Goal: Information Seeking & Learning: Find specific fact

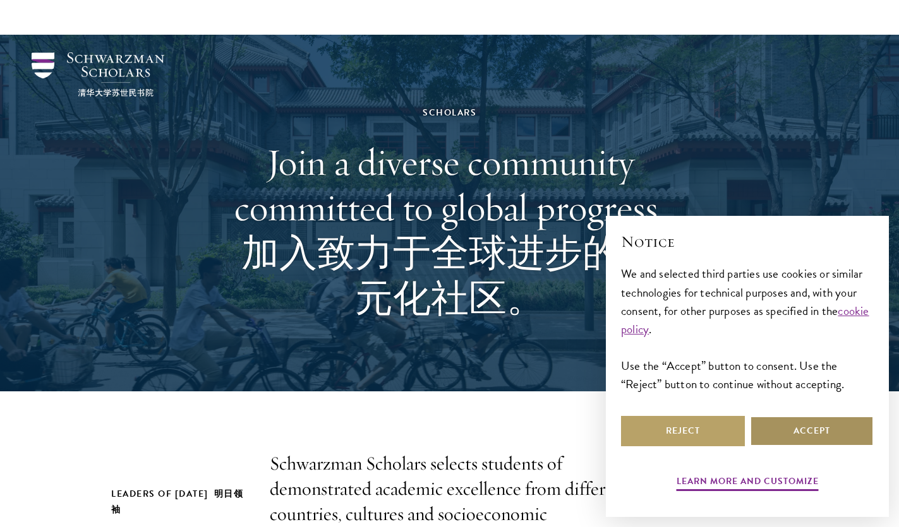
click at [827, 427] on button "Accept" at bounding box center [812, 431] width 124 height 30
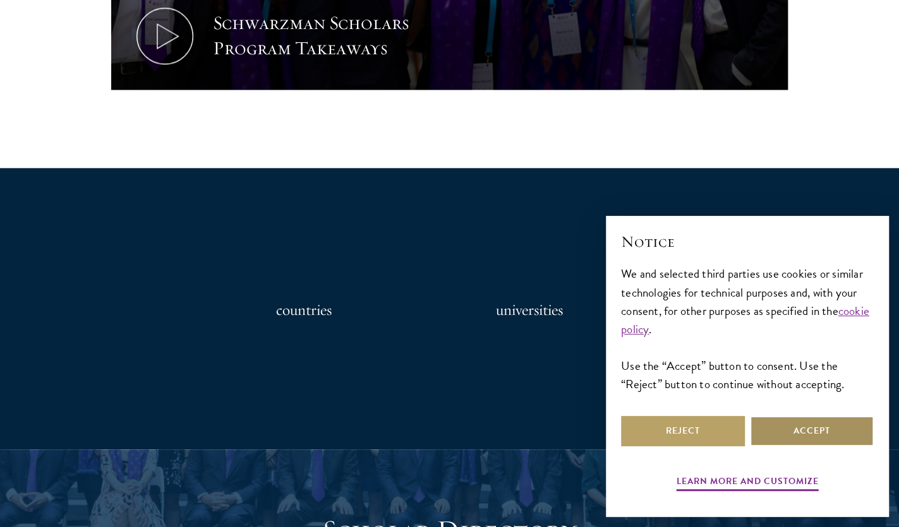
click at [826, 427] on button "Accept" at bounding box center [812, 431] width 124 height 30
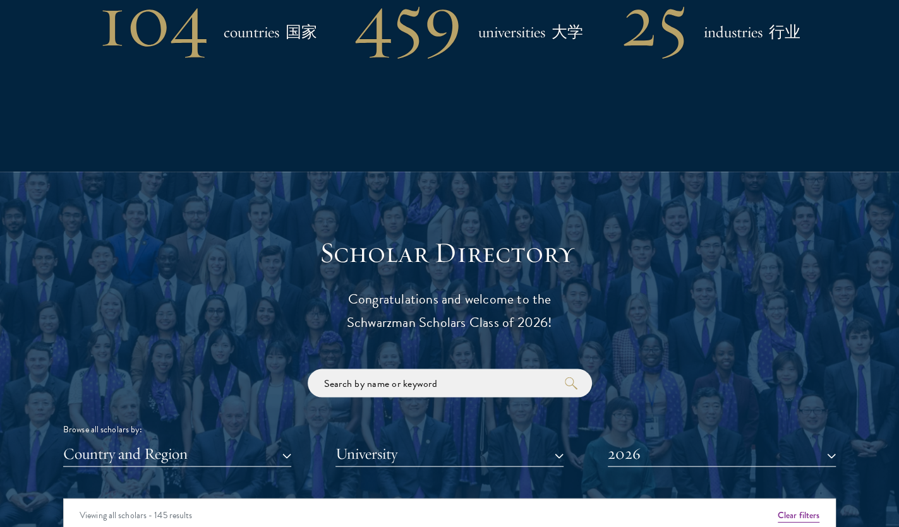
scroll to position [1482, 0]
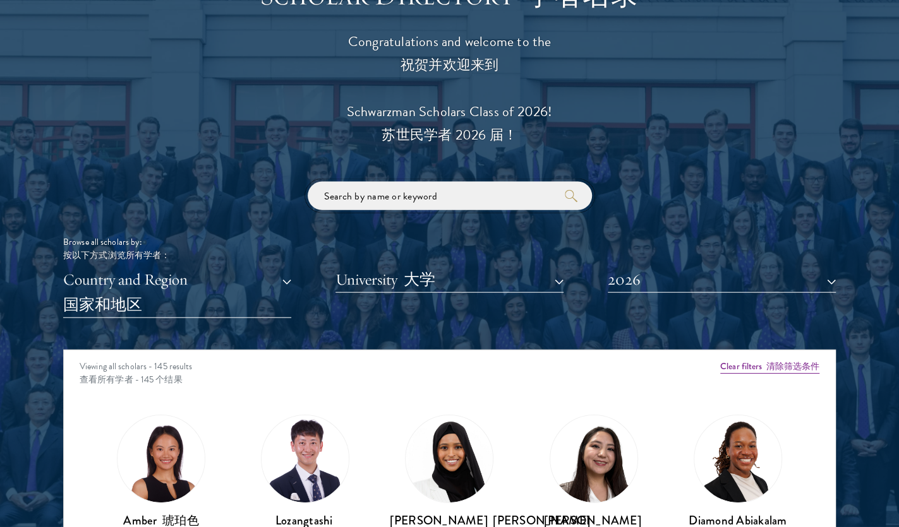
click at [406, 210] on input "search" at bounding box center [450, 196] width 284 height 28
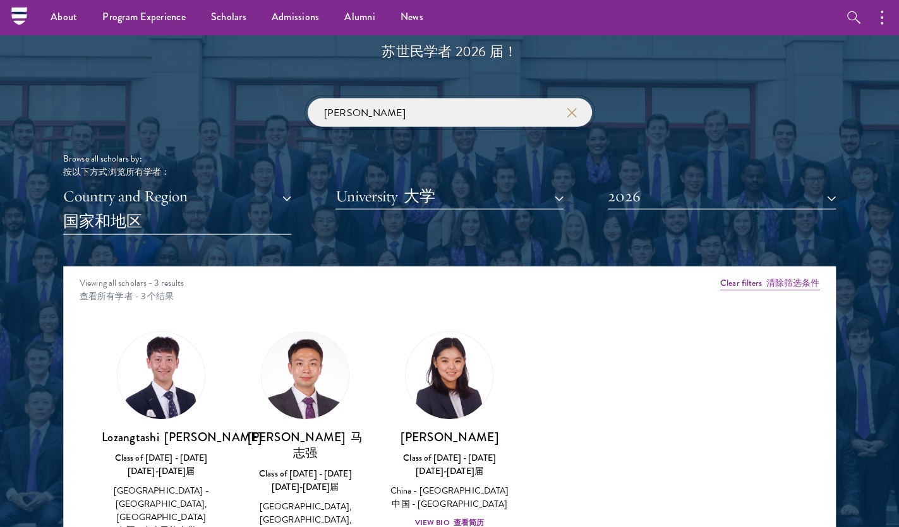
scroll to position [1548, 0]
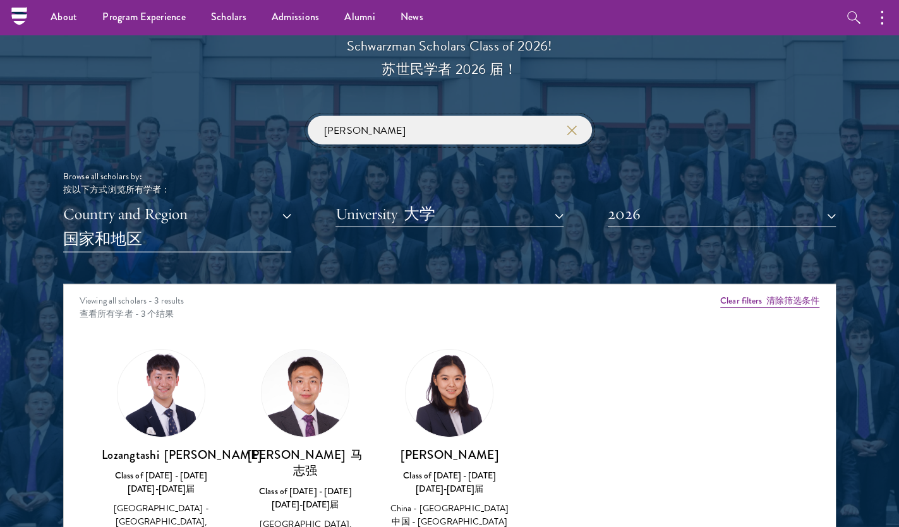
drag, startPoint x: 264, startPoint y: 179, endPoint x: 237, endPoint y: 183, distance: 27.4
click at [308, 145] on input "[PERSON_NAME]" at bounding box center [450, 130] width 284 height 28
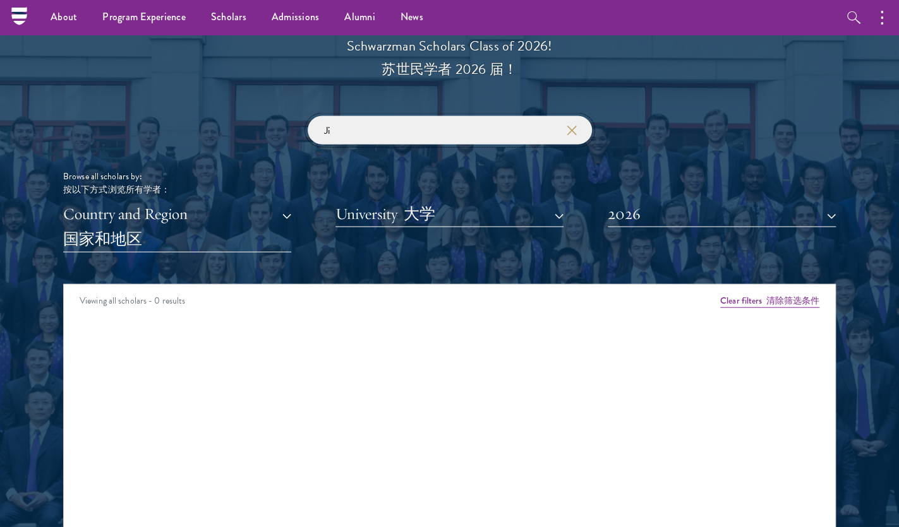
type input "J"
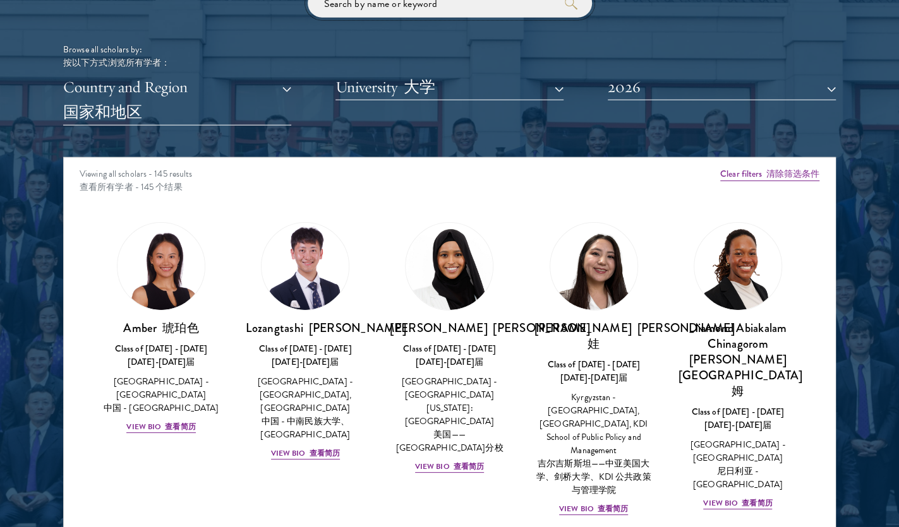
scroll to position [1745, 0]
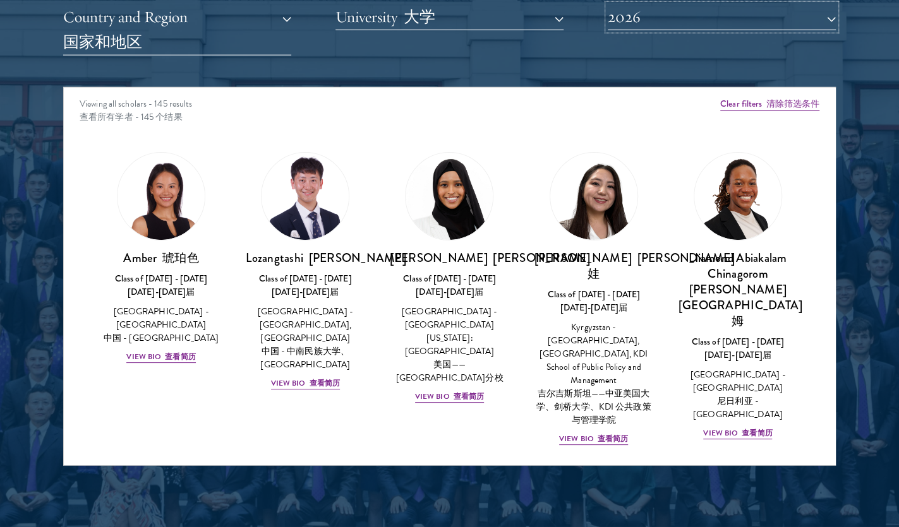
click at [699, 30] on button "2026" at bounding box center [722, 17] width 228 height 26
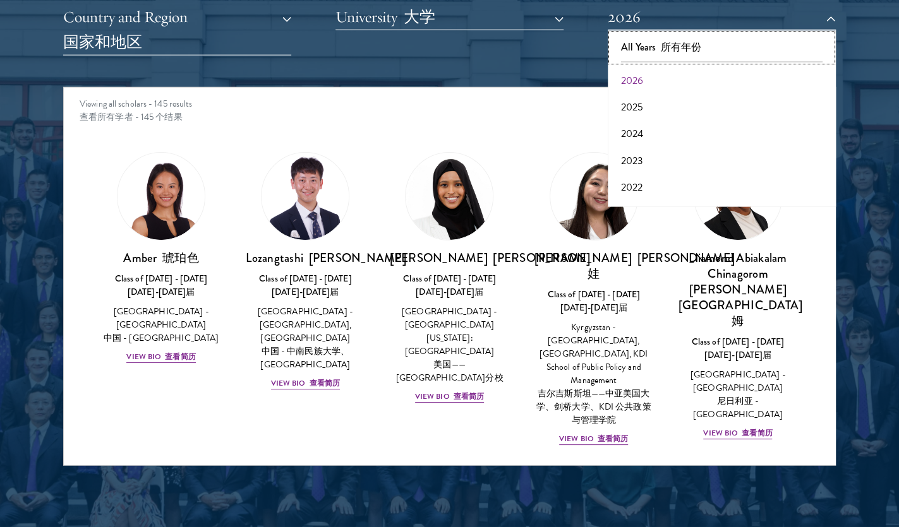
drag, startPoint x: 666, startPoint y: 81, endPoint x: 488, endPoint y: 94, distance: 179.2
click at [665, 54] on font "所有年份" at bounding box center [681, 47] width 40 height 15
click at [668, 56] on div "2026 All Years 所有年份 2026 2025 2024 2023 2022 2021 2020 2019 2018 2017 Year [DAT…" at bounding box center [722, 29] width 228 height 51
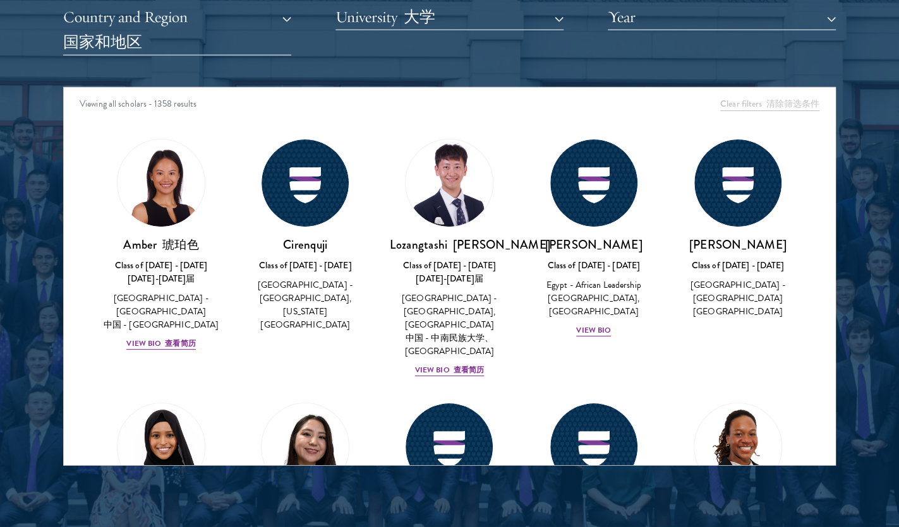
click at [488, 94] on div "Scholar Directory 学者名录 Congratulations and welcome to the 祝贺并欢迎来到 Schwarzman Sc…" at bounding box center [449, 90] width 773 height 751
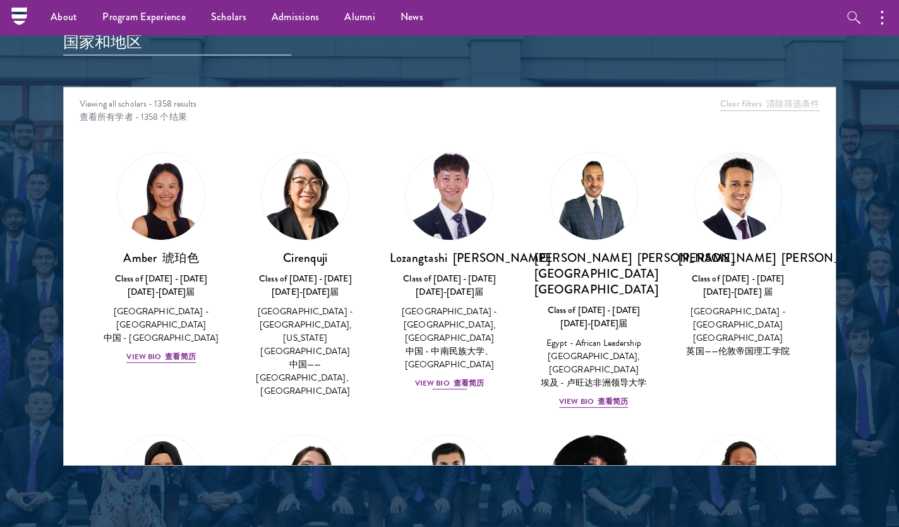
scroll to position [1614, 0]
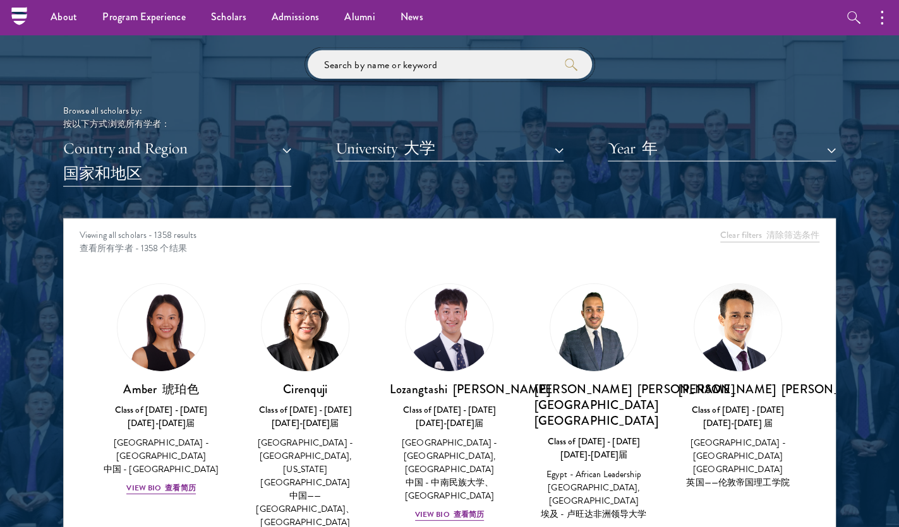
click at [400, 79] on input "search" at bounding box center [450, 65] width 284 height 28
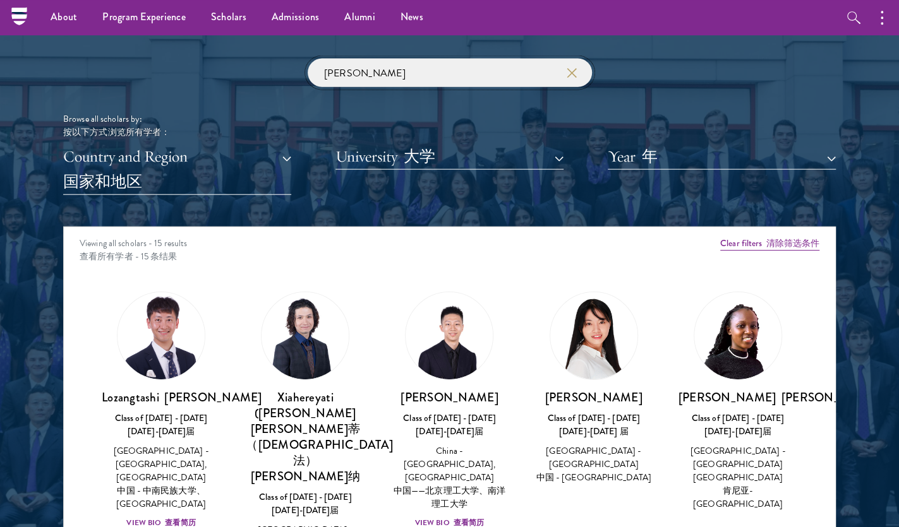
scroll to position [1417, 0]
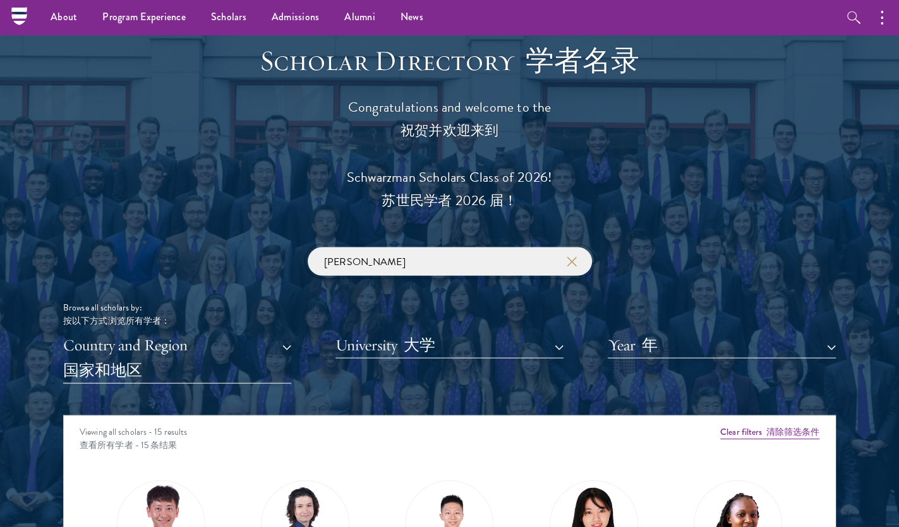
drag, startPoint x: 364, startPoint y: 285, endPoint x: 277, endPoint y: 292, distance: 87.5
click at [308, 276] on input "[PERSON_NAME]" at bounding box center [450, 262] width 284 height 28
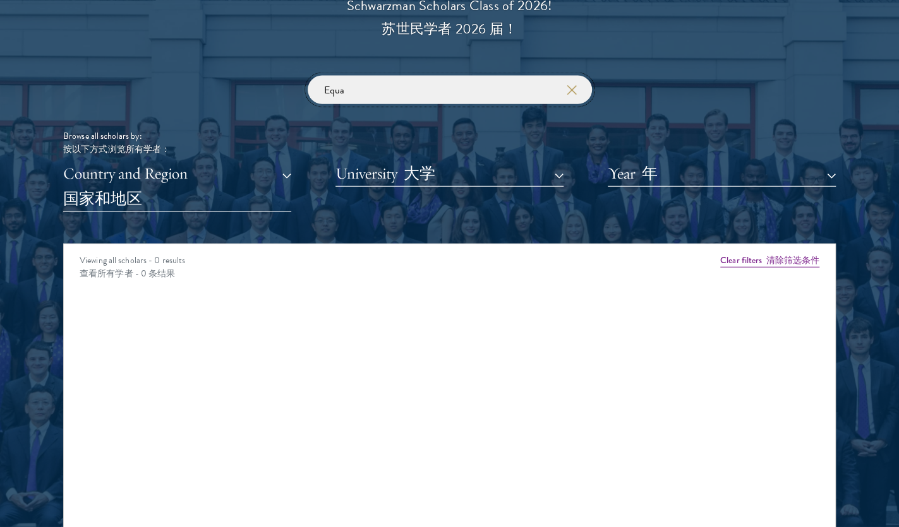
scroll to position [1614, 0]
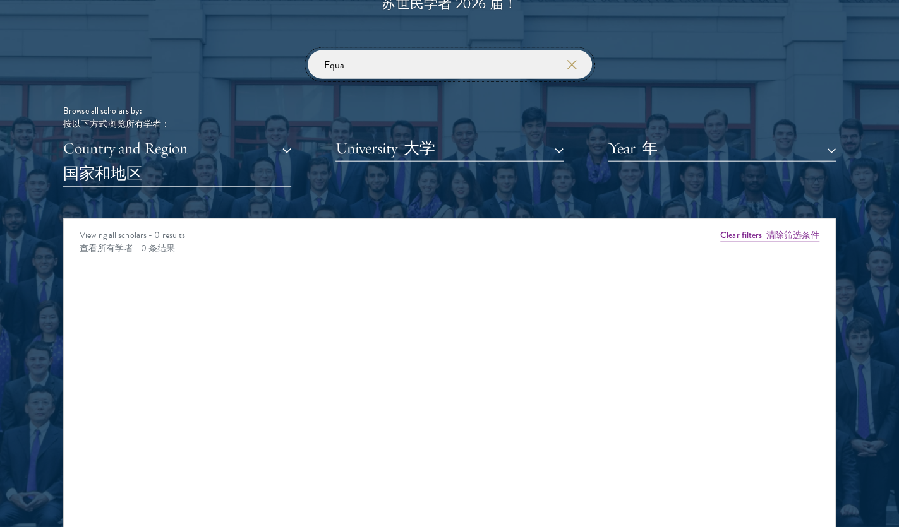
type input "Equa"
click at [198, 186] on font "国家和地区" at bounding box center [169, 173] width 212 height 25
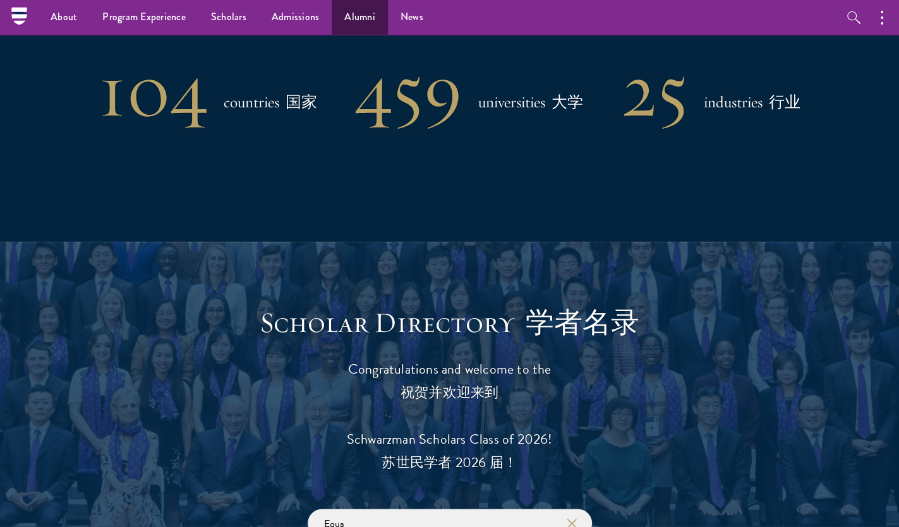
scroll to position [1154, 0]
